Goal: Go to known website: Access a specific website the user already knows

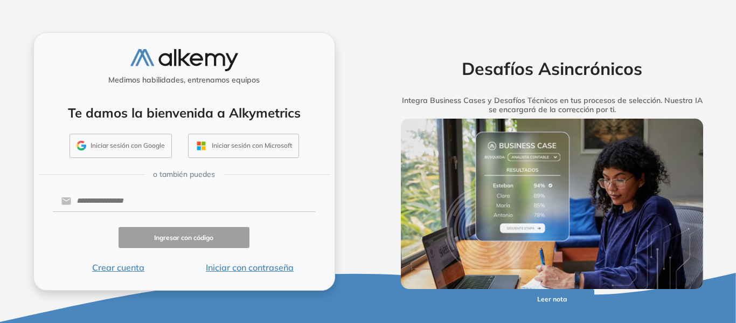
click at [115, 142] on button "Iniciar sesión con Google" at bounding box center [121, 146] width 102 height 25
